Goal: Information Seeking & Learning: Learn about a topic

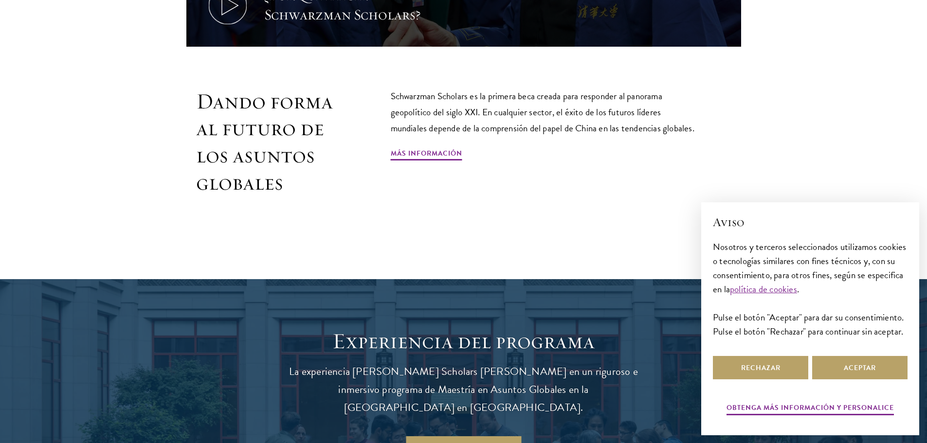
scroll to position [681, 0]
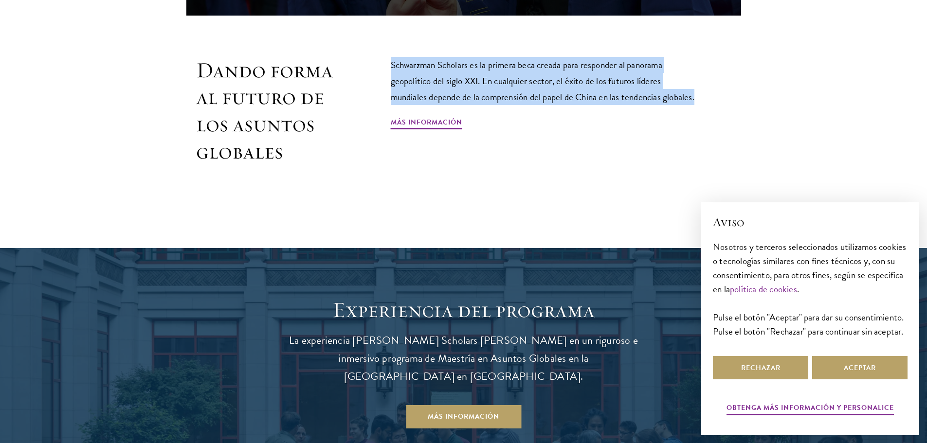
drag, startPoint x: 703, startPoint y: 99, endPoint x: 372, endPoint y: 67, distance: 332.9
click at [372, 67] on div "Dando forma al futuro de los asuntos globales Schwarzman Scholars es la primera…" at bounding box center [463, 133] width 555 height 152
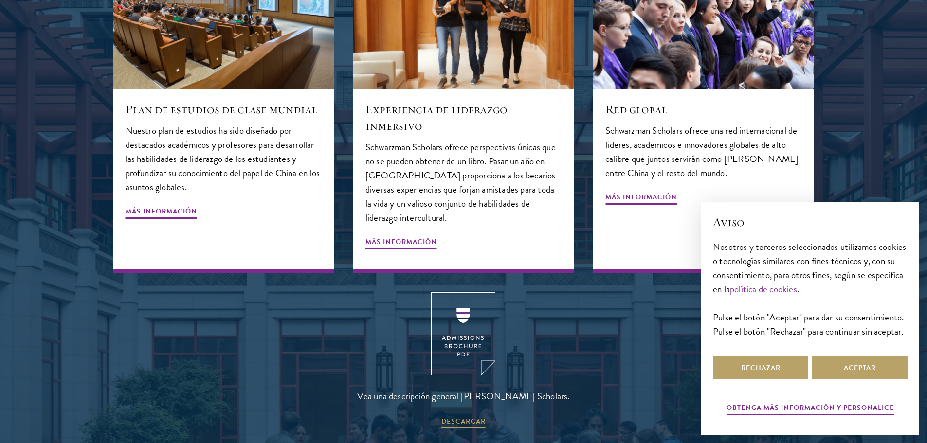
scroll to position [1265, 0]
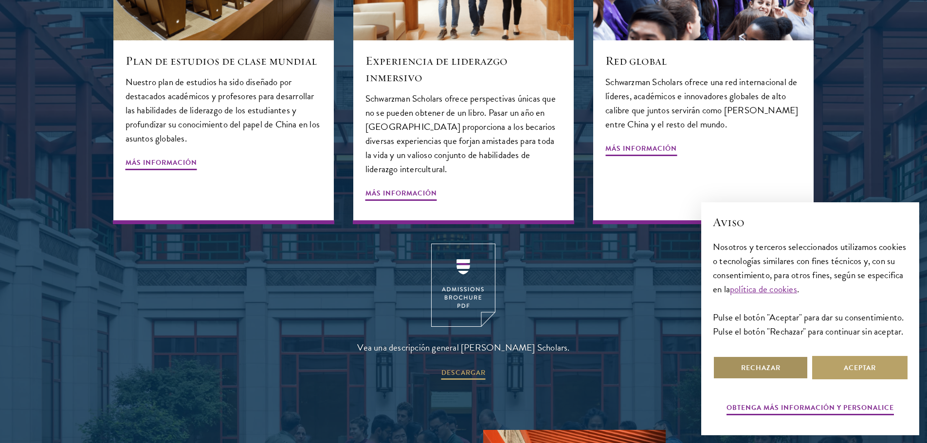
click at [785, 373] on button "Rechazar" at bounding box center [760, 367] width 95 height 23
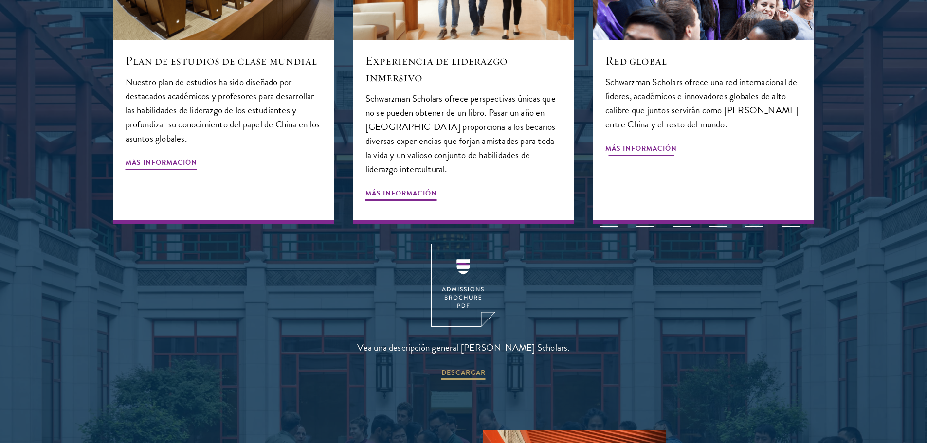
click at [774, 204] on div "Red global Schwarzman Scholars ofrece una red internacional de líderes, académi…" at bounding box center [703, 132] width 220 height 184
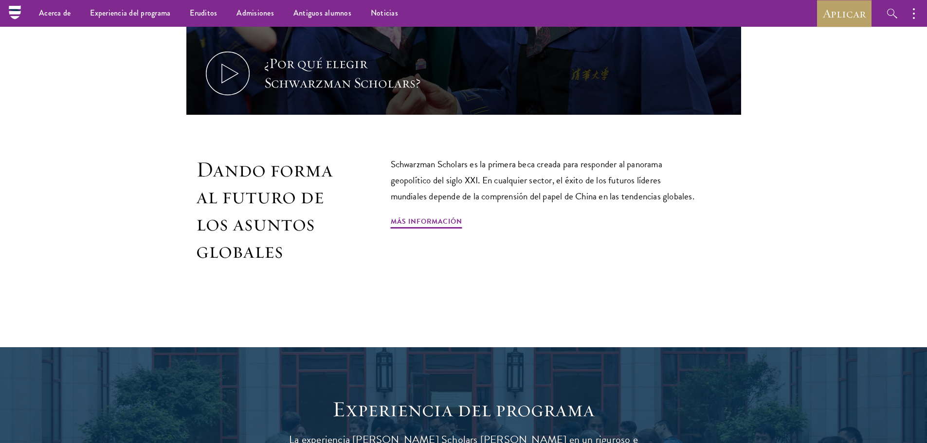
scroll to position [535, 0]
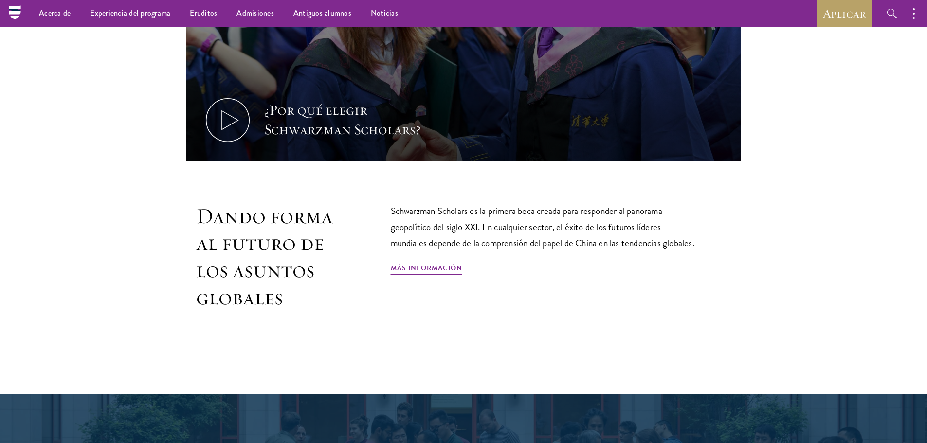
drag, startPoint x: 509, startPoint y: 238, endPoint x: 912, endPoint y: 160, distance: 410.8
click at [509, 238] on font "Schwarzman Scholars es la primera beca creada para responder al panorama geopol…" at bounding box center [543, 227] width 304 height 46
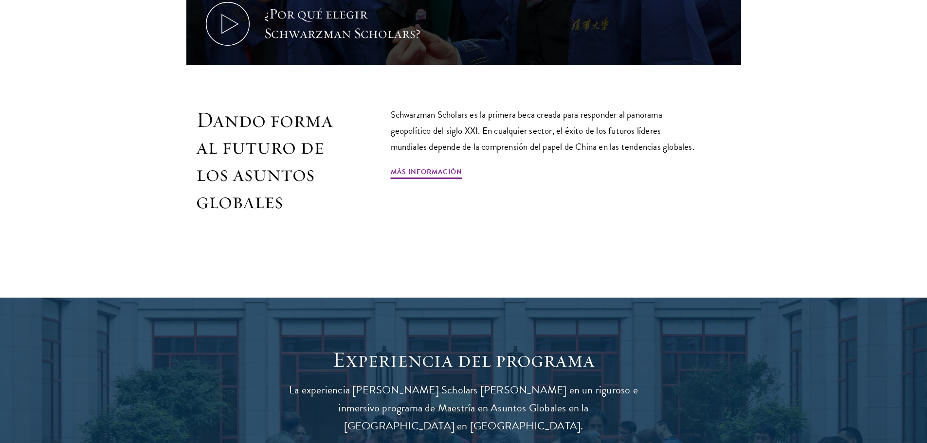
scroll to position [633, 0]
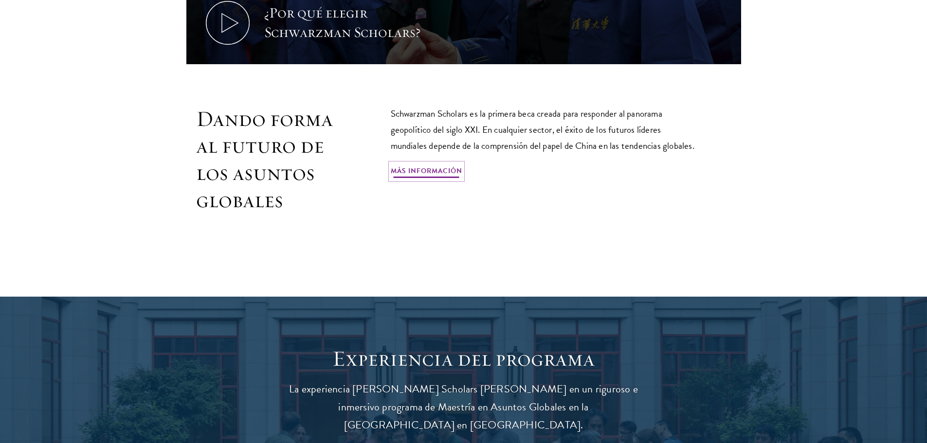
click at [430, 167] on font "Más información" at bounding box center [427, 170] width 72 height 10
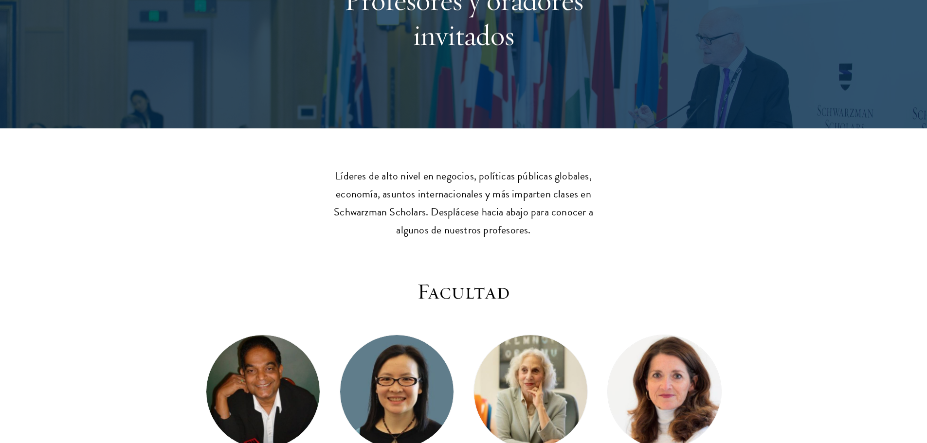
scroll to position [49, 0]
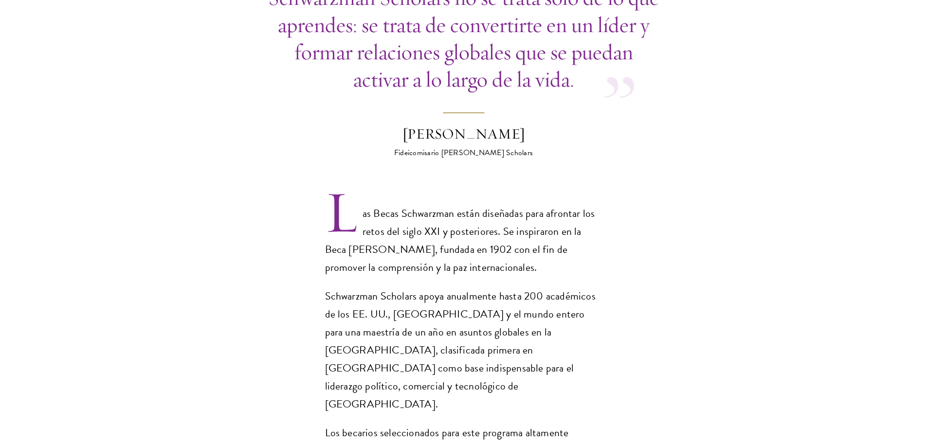
scroll to position [584, 0]
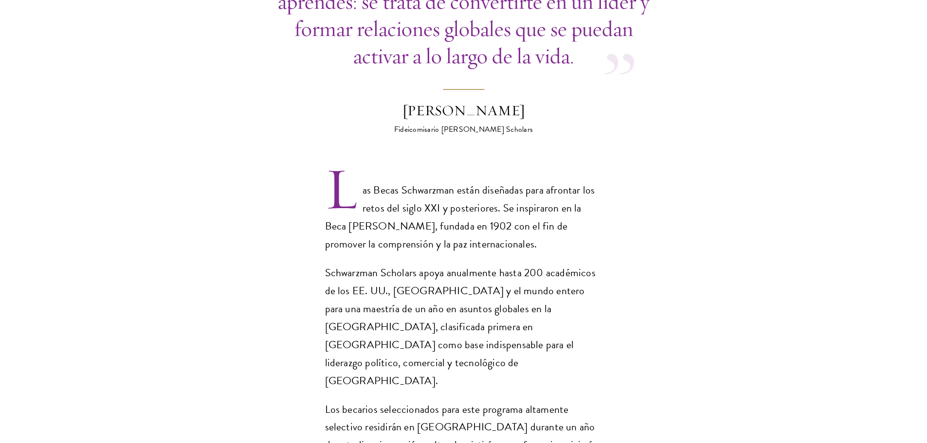
click at [414, 187] on font "Las Becas Schwarzman están diseñadas para afrontar los retos del siglo XXI y po…" at bounding box center [460, 217] width 270 height 70
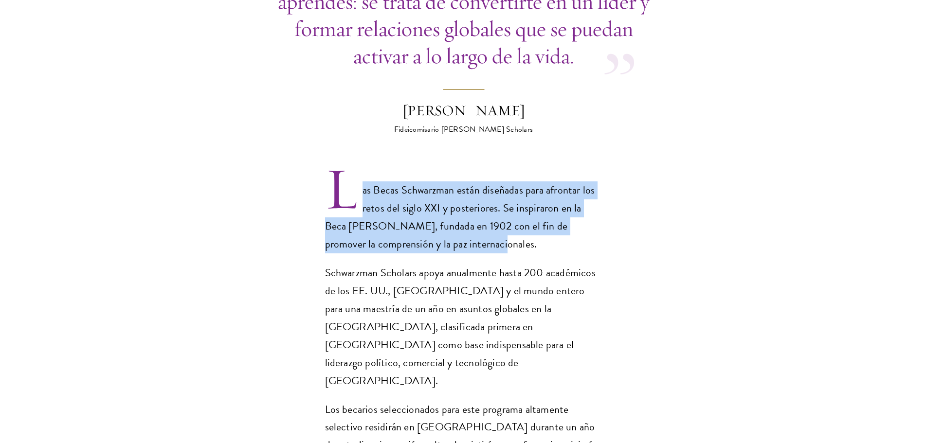
drag, startPoint x: 325, startPoint y: 151, endPoint x: 478, endPoint y: 207, distance: 163.2
click at [478, 207] on section "Oportunidad en China Adquiera experiencia de primera mano en China, una de las …" at bounding box center [463, 416] width 927 height 1304
click at [408, 198] on font "Las Becas Schwarzman están diseñadas para afrontar los retos del siglo XXI y po…" at bounding box center [460, 217] width 270 height 70
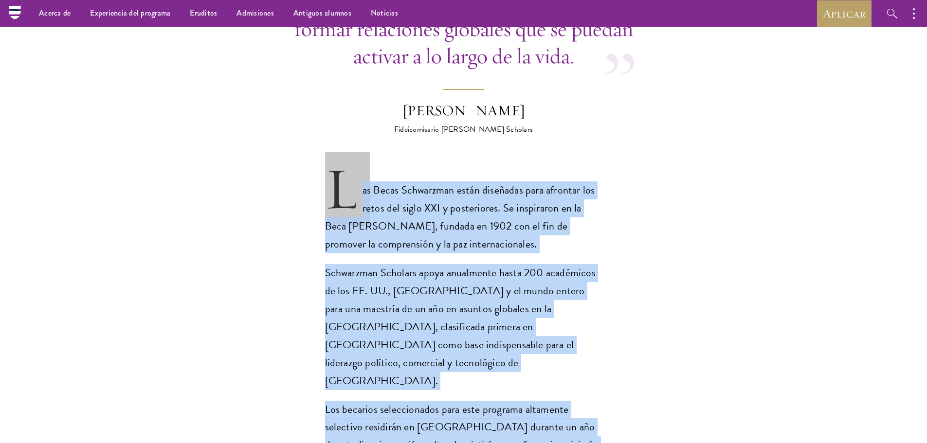
drag, startPoint x: 505, startPoint y: 243, endPoint x: 333, endPoint y: 146, distance: 197.8
click at [333, 181] on div "Las Becas Schwarzman están diseñadas para afrontar los retos del siglo XXI y po…" at bounding box center [463, 362] width 277 height 363
copy div "Las Becas Schwarzman están diseñadas para afrontar los retos del siglo XXI y po…"
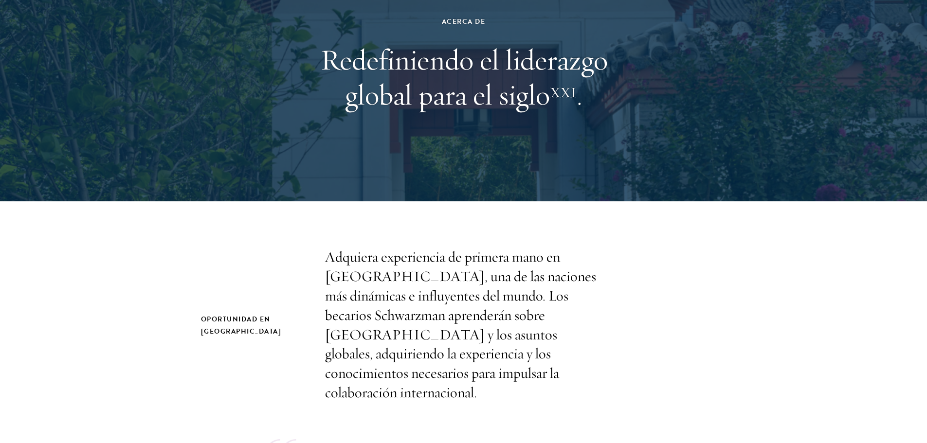
scroll to position [146, 0]
